Goal: Transaction & Acquisition: Purchase product/service

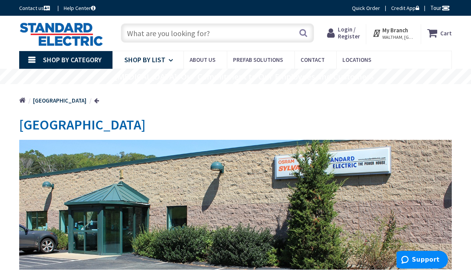
click at [164, 59] on span "Shop By List" at bounding box center [144, 59] width 41 height 9
click at [29, 62] on link "Shop By Category" at bounding box center [65, 60] width 93 height 18
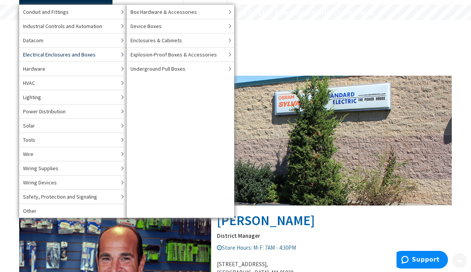
scroll to position [90, 0]
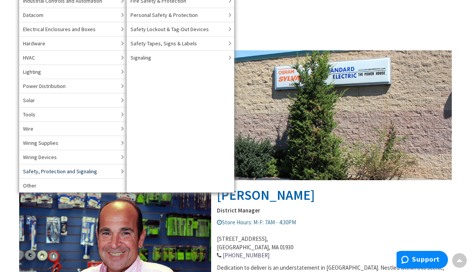
click at [59, 172] on span "Safety, Protection and Signaling" at bounding box center [60, 171] width 74 height 8
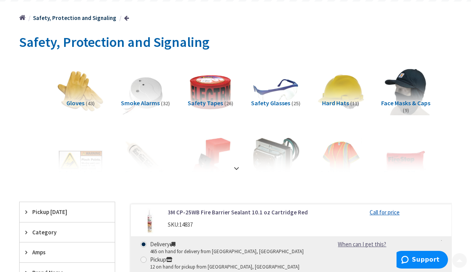
scroll to position [90, 0]
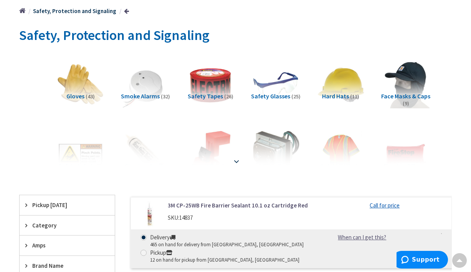
click at [240, 156] on div at bounding box center [235, 144] width 395 height 42
click at [240, 164] on div at bounding box center [235, 144] width 395 height 42
click at [234, 162] on strong at bounding box center [236, 161] width 9 height 8
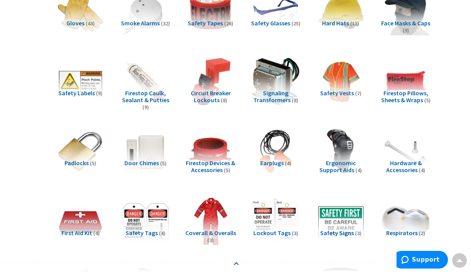
scroll to position [179, 0]
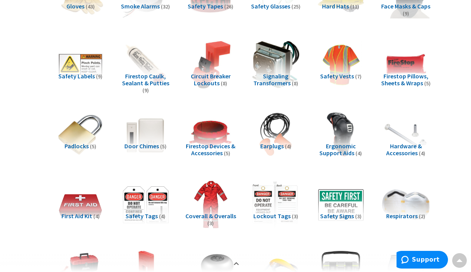
click at [77, 143] on span "Padlocks" at bounding box center [77, 146] width 24 height 8
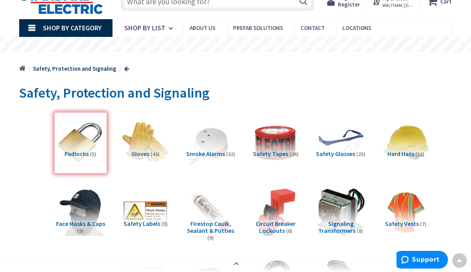
scroll to position [0, 0]
